Goal: Information Seeking & Learning: Find specific fact

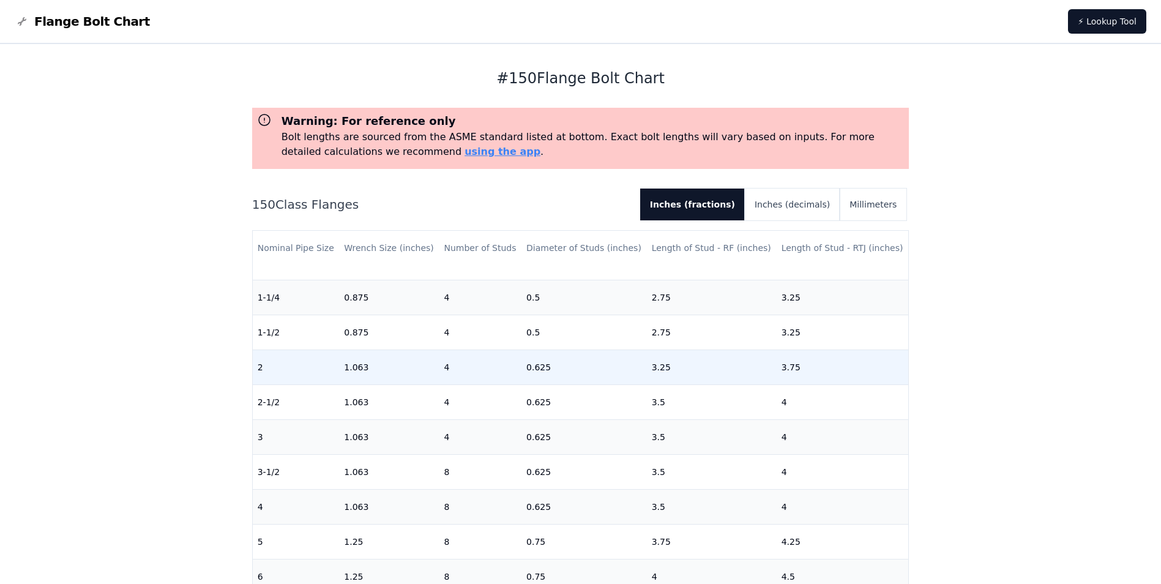
scroll to position [61, 0]
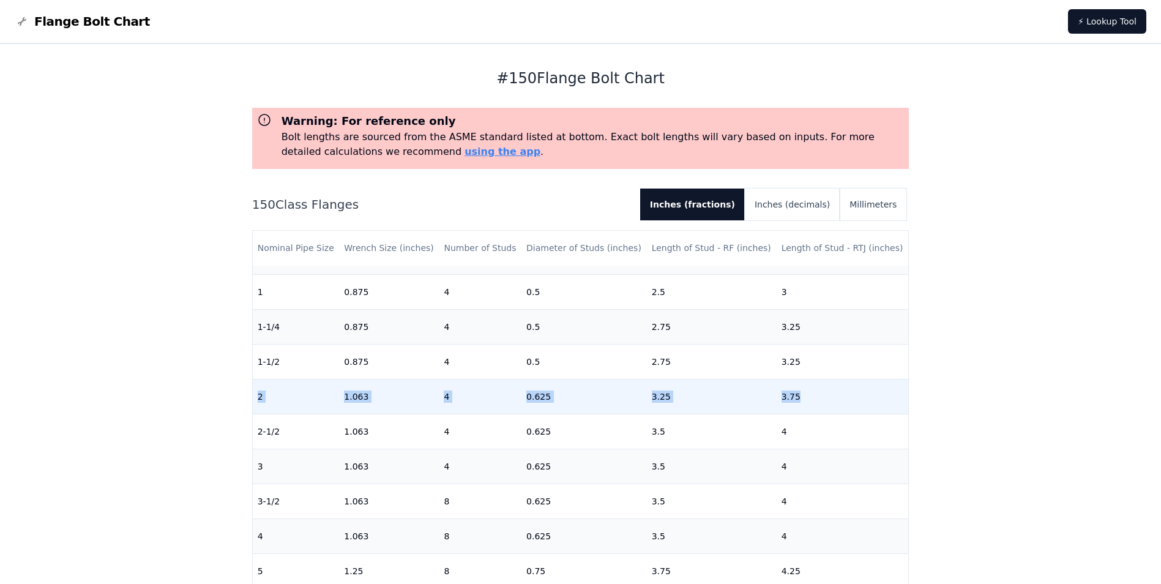
drag, startPoint x: 257, startPoint y: 395, endPoint x: 788, endPoint y: 395, distance: 530.8
click at [788, 395] on tr "2 1.063 4 0.625 3.25 3.75" at bounding box center [581, 396] width 656 height 35
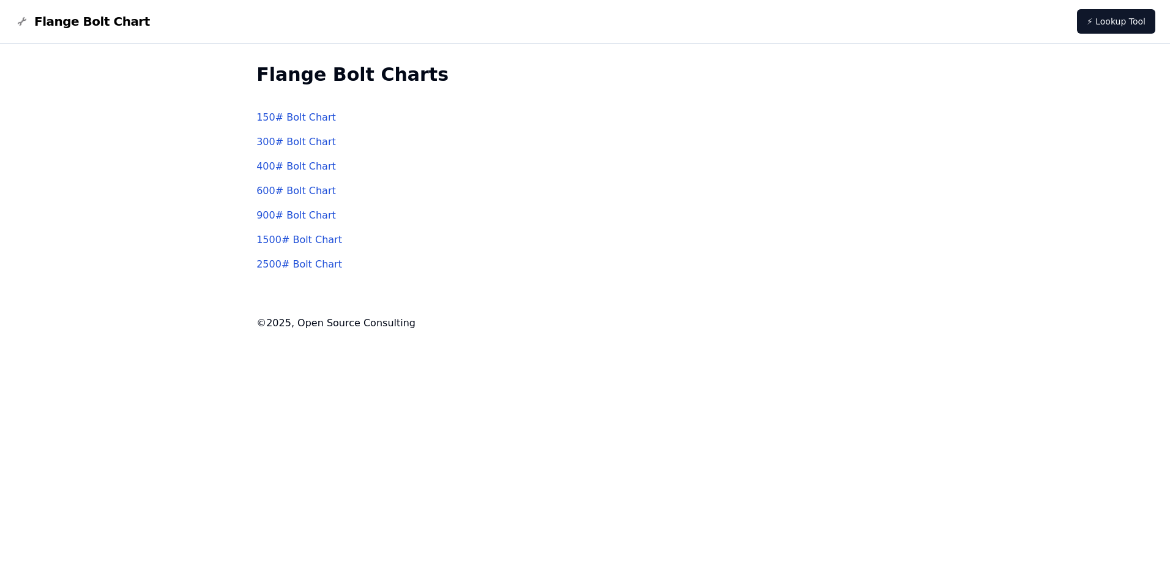
click at [322, 146] on link "300 # Bolt Chart" at bounding box center [297, 142] width 80 height 12
click at [299, 190] on link "600 # Bolt Chart" at bounding box center [297, 191] width 80 height 12
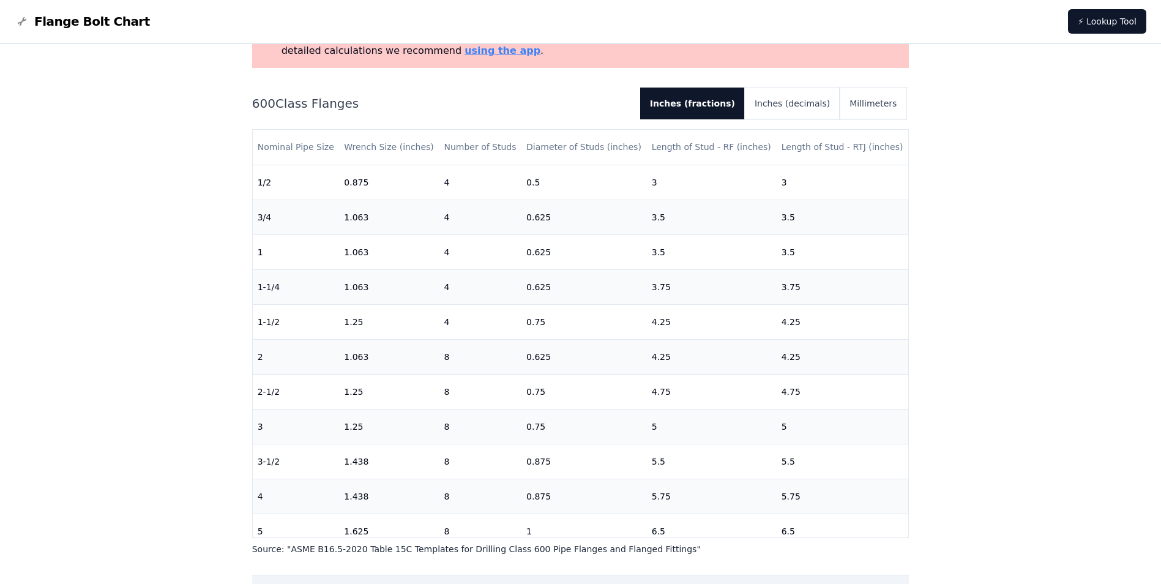
scroll to position [122, 0]
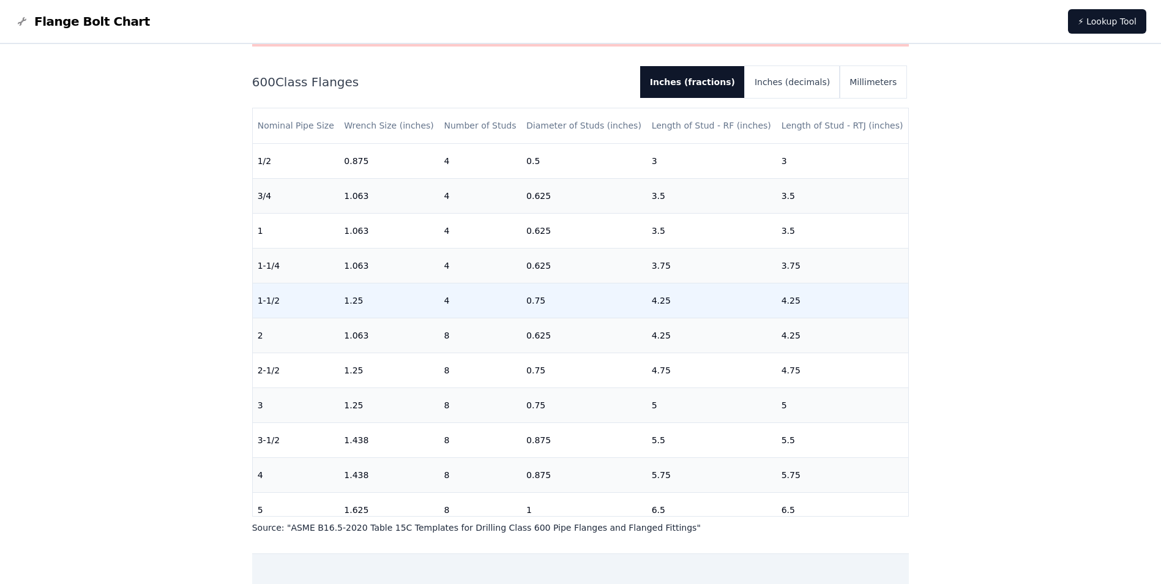
click at [263, 300] on td "1-1/2" at bounding box center [296, 300] width 87 height 35
drag, startPoint x: 263, startPoint y: 300, endPoint x: 257, endPoint y: 303, distance: 6.3
click at [257, 303] on td "1-1/2" at bounding box center [296, 300] width 87 height 35
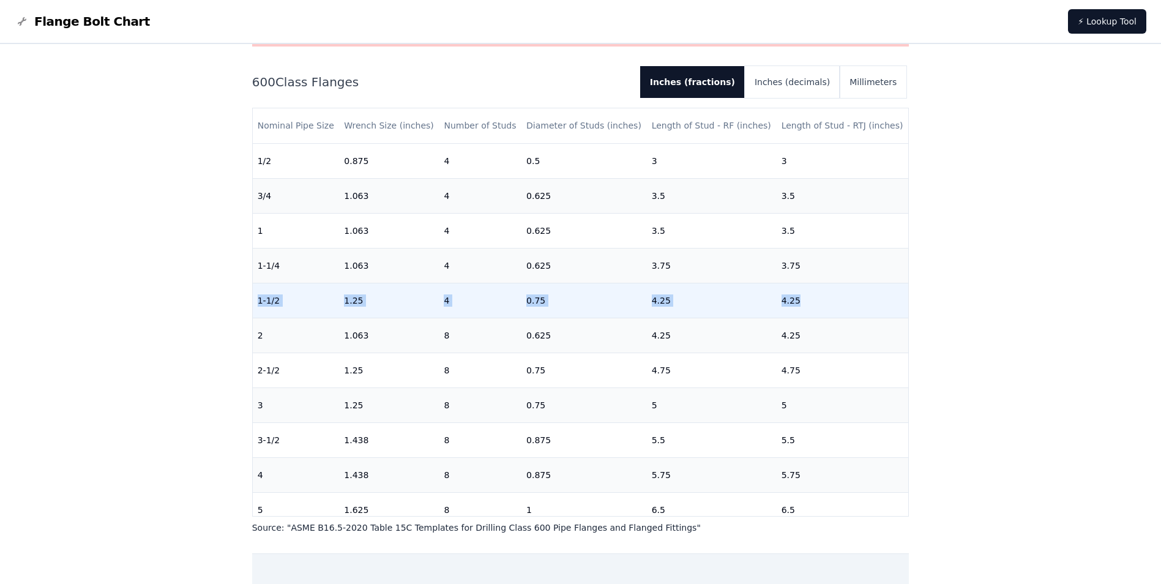
drag, startPoint x: 257, startPoint y: 301, endPoint x: 811, endPoint y: 312, distance: 554.1
click at [811, 312] on tr "1-1/2 1.25 4 0.75 4.25 4.25" at bounding box center [581, 300] width 656 height 35
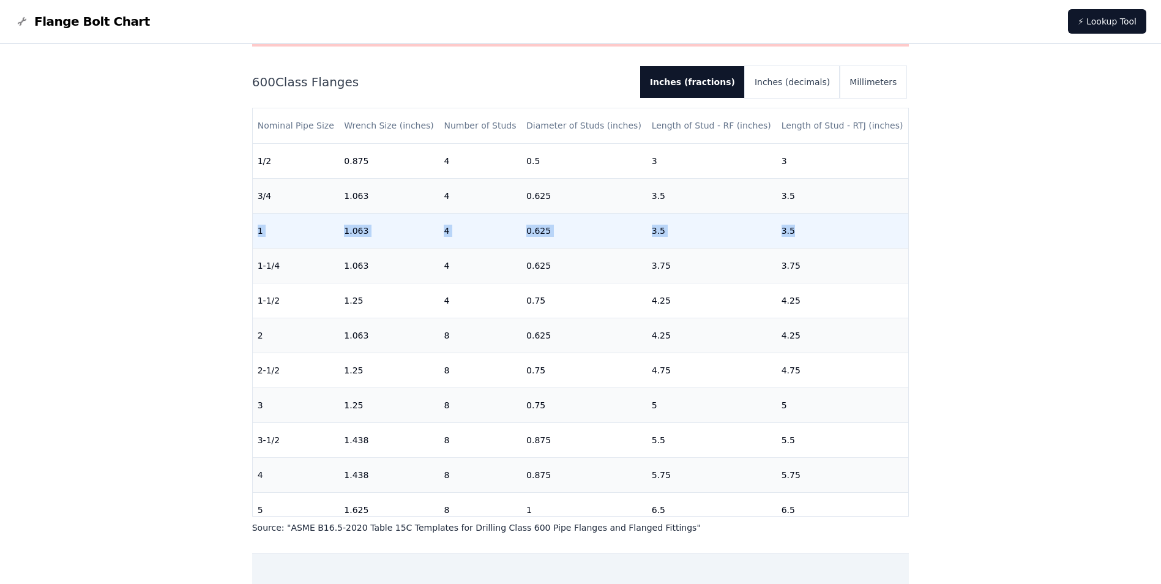
drag, startPoint x: 259, startPoint y: 229, endPoint x: 787, endPoint y: 226, distance: 527.7
click at [787, 226] on tr "1 1.063 4 0.625 3.5 3.5" at bounding box center [581, 230] width 656 height 35
